Goal: Information Seeking & Learning: Learn about a topic

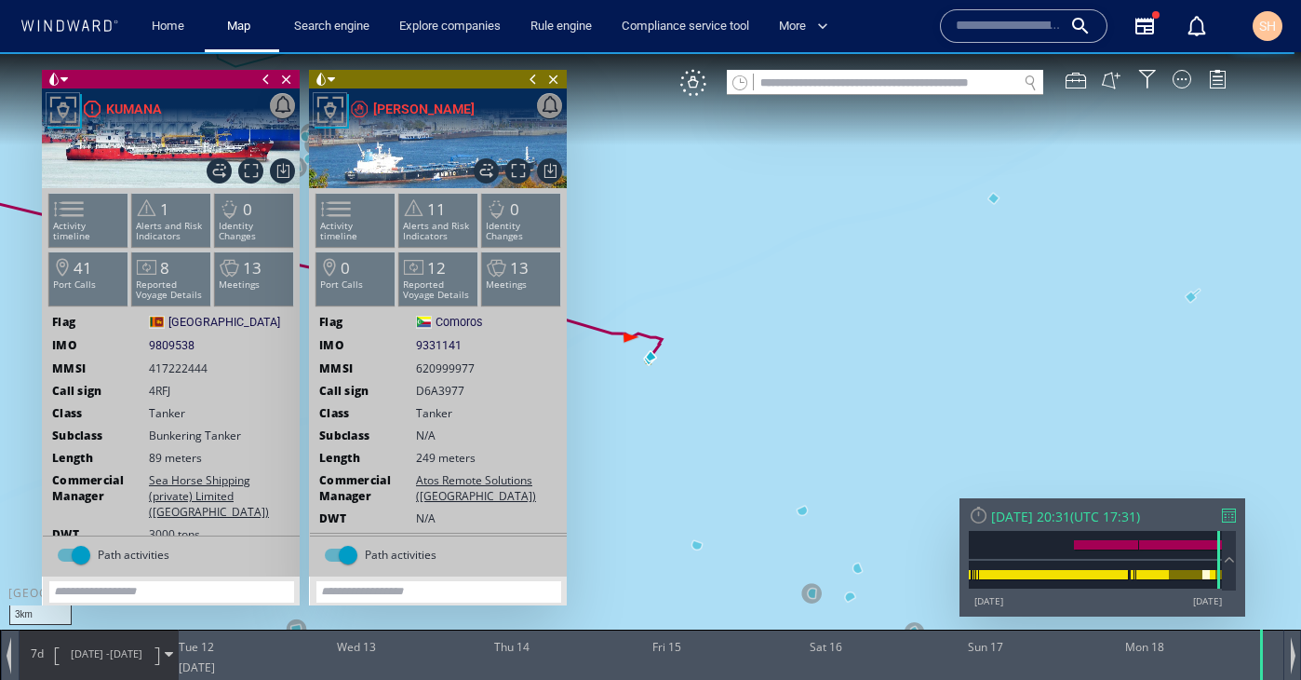
drag, startPoint x: 619, startPoint y: 336, endPoint x: 754, endPoint y: 343, distance: 135.1
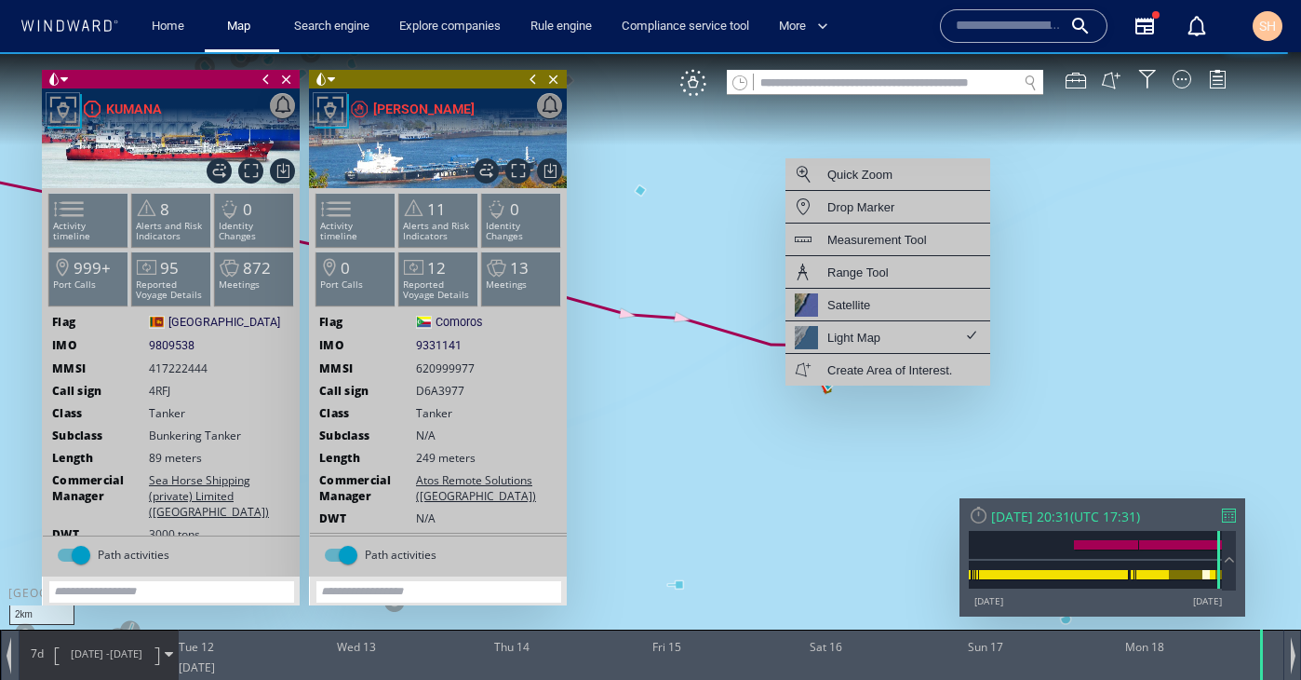
drag, startPoint x: 652, startPoint y: 372, endPoint x: 937, endPoint y: 449, distance: 294.9
click at [938, 451] on canvas "Map" at bounding box center [650, 356] width 1301 height 609
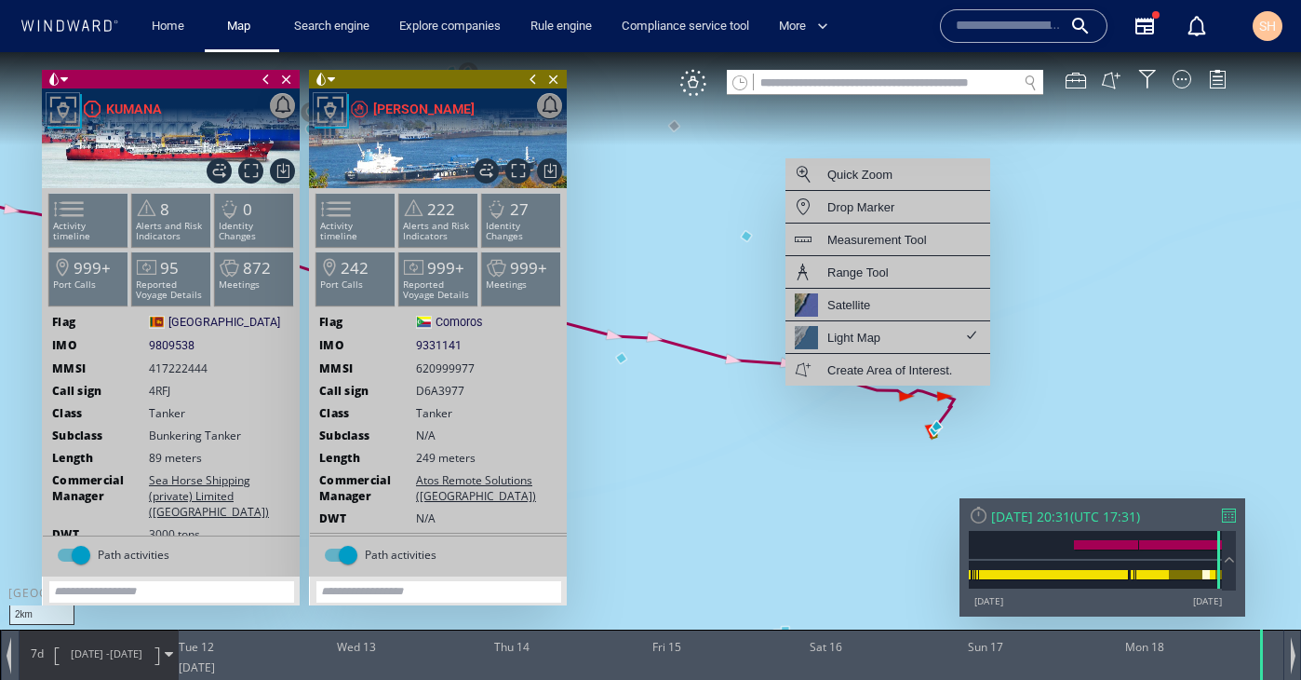
click at [869, 464] on canvas "Map" at bounding box center [650, 356] width 1301 height 609
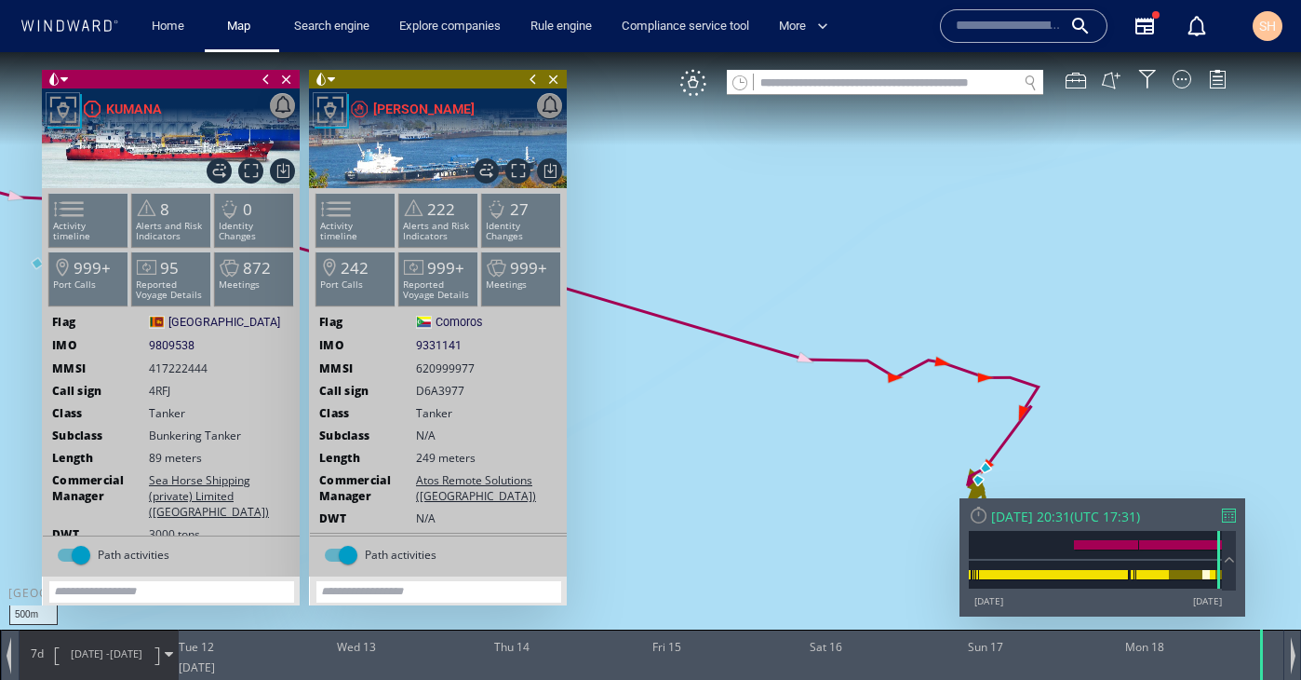
drag, startPoint x: 956, startPoint y: 483, endPoint x: 830, endPoint y: 371, distance: 168.8
click at [829, 371] on canvas "Map" at bounding box center [650, 356] width 1301 height 609
